Goal: Find specific page/section: Find specific page/section

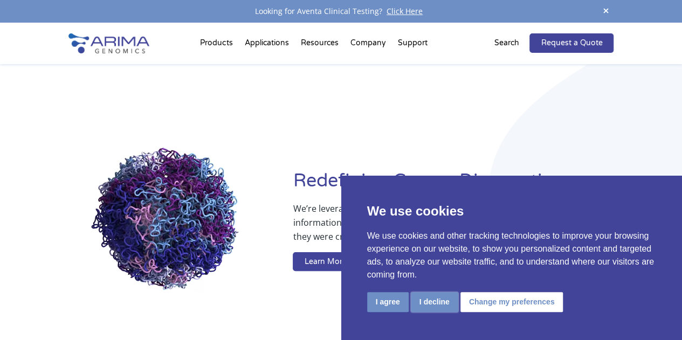
click at [432, 299] on button "I decline" at bounding box center [434, 302] width 47 height 20
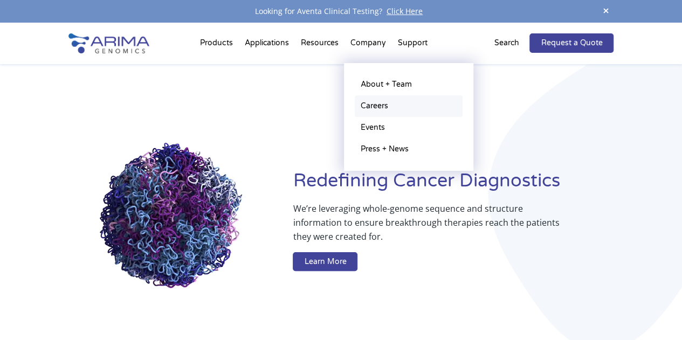
click at [378, 105] on link "Careers" at bounding box center [409, 106] width 108 height 22
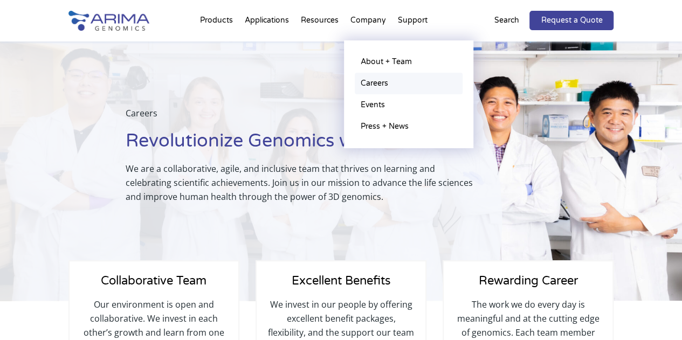
click at [366, 84] on link "Careers" at bounding box center [409, 84] width 108 height 22
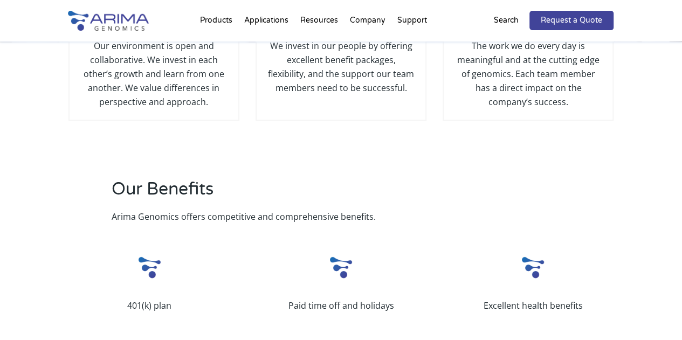
scroll to position [261, 0]
